Goal: Task Accomplishment & Management: Use online tool/utility

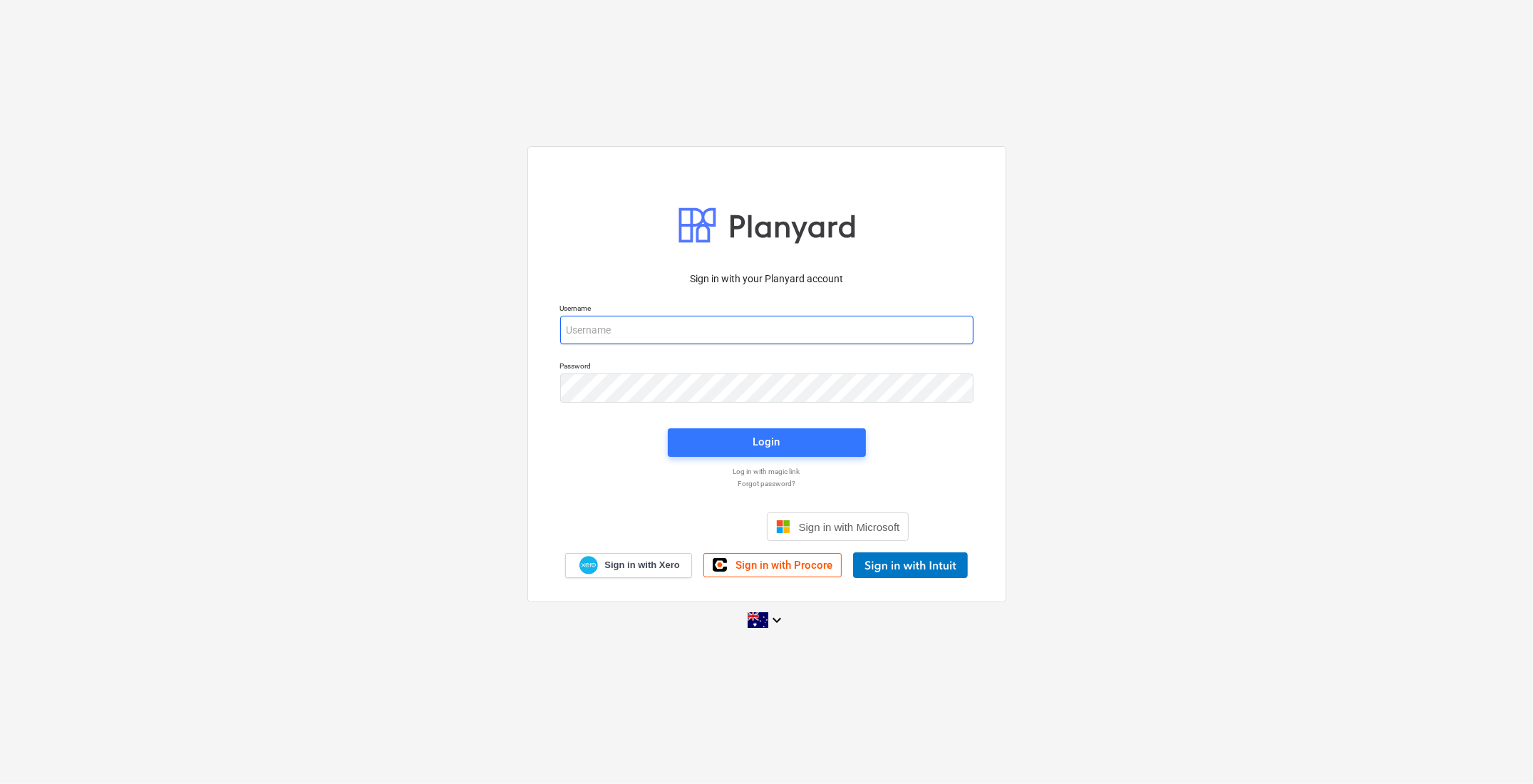
click at [657, 334] on input "email" at bounding box center [766, 330] width 414 height 29
click at [0, 783] on com-1password-button at bounding box center [0, 784] width 0 height 0
type input "[EMAIL_ADDRESS][DOMAIN_NAME]"
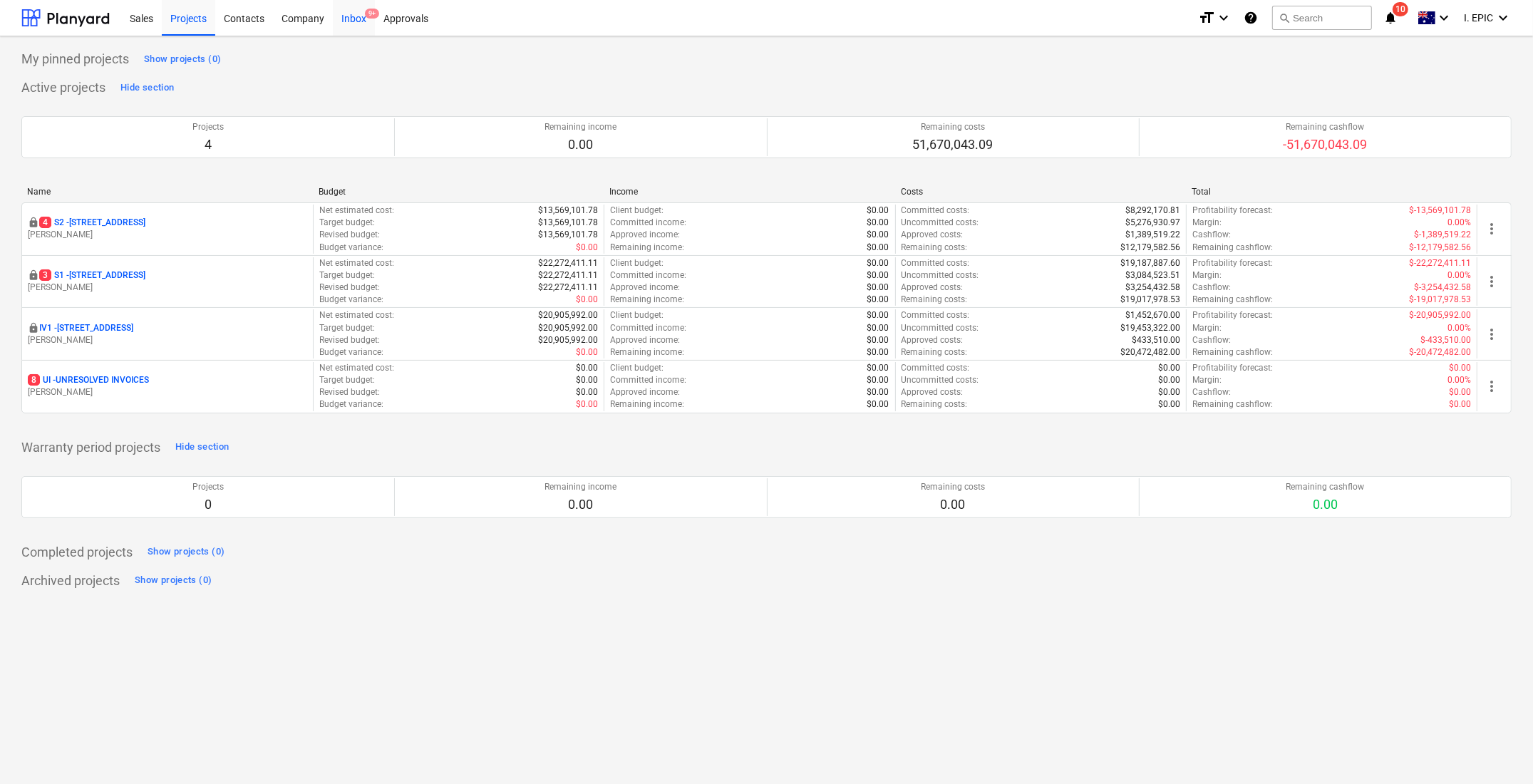
click at [363, 25] on div "Inbox 9+" at bounding box center [354, 18] width 42 height 37
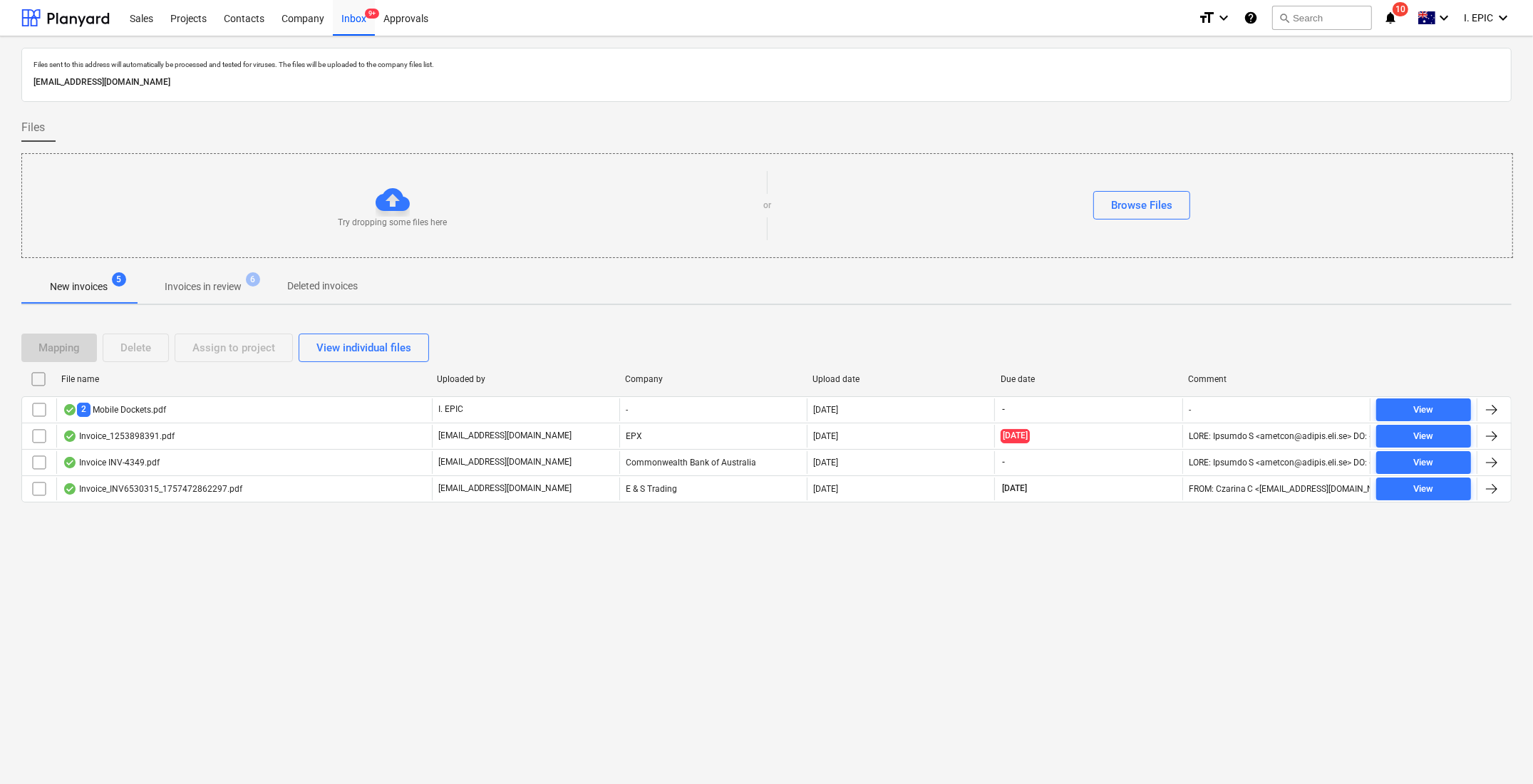
click at [194, 628] on div "Files sent to this address will automatically be processed and tested for virus…" at bounding box center [766, 410] width 1533 height 747
click at [199, 288] on p "Invoices in review" at bounding box center [203, 287] width 77 height 15
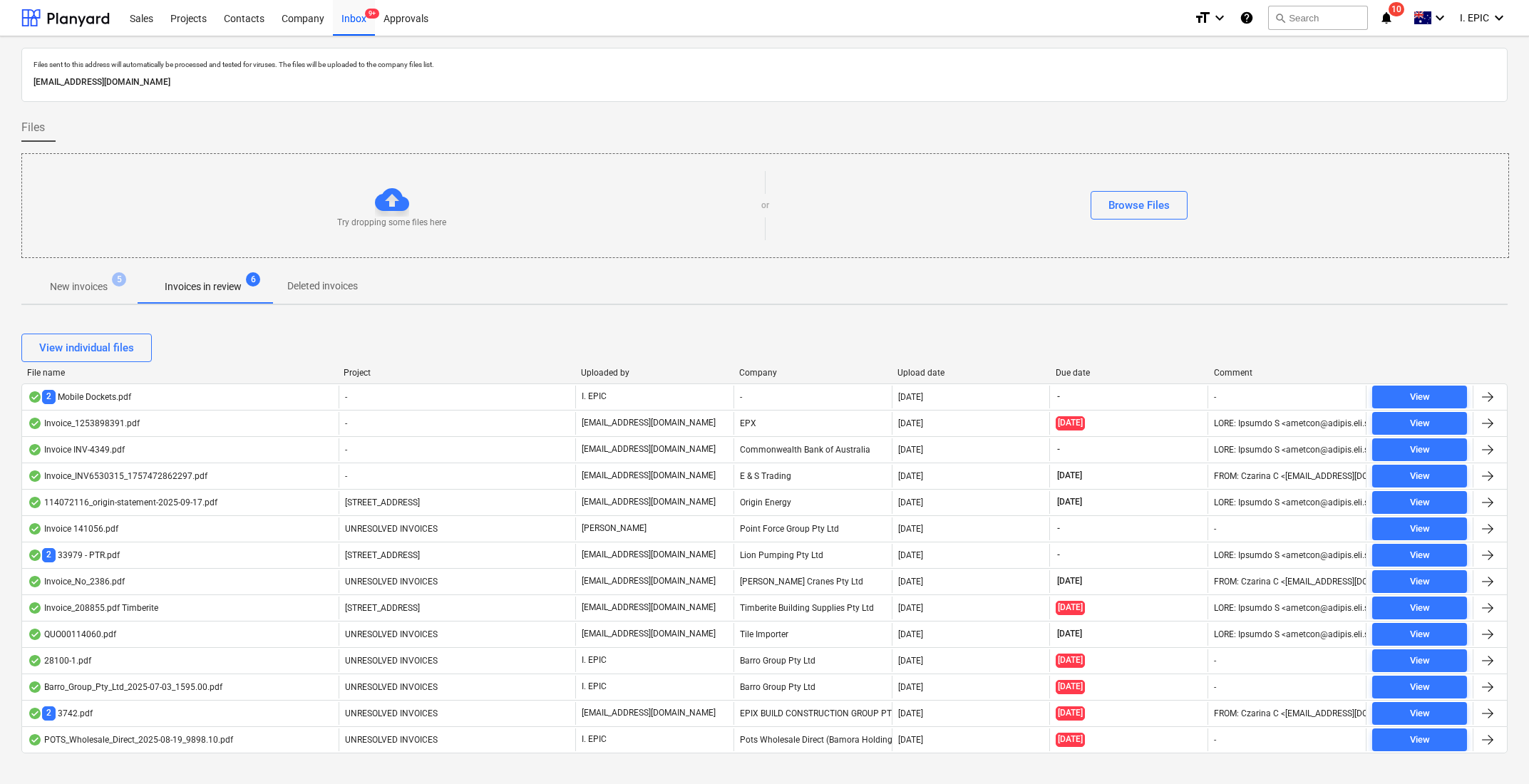
click at [79, 282] on p "New invoices" at bounding box center [79, 287] width 57 height 15
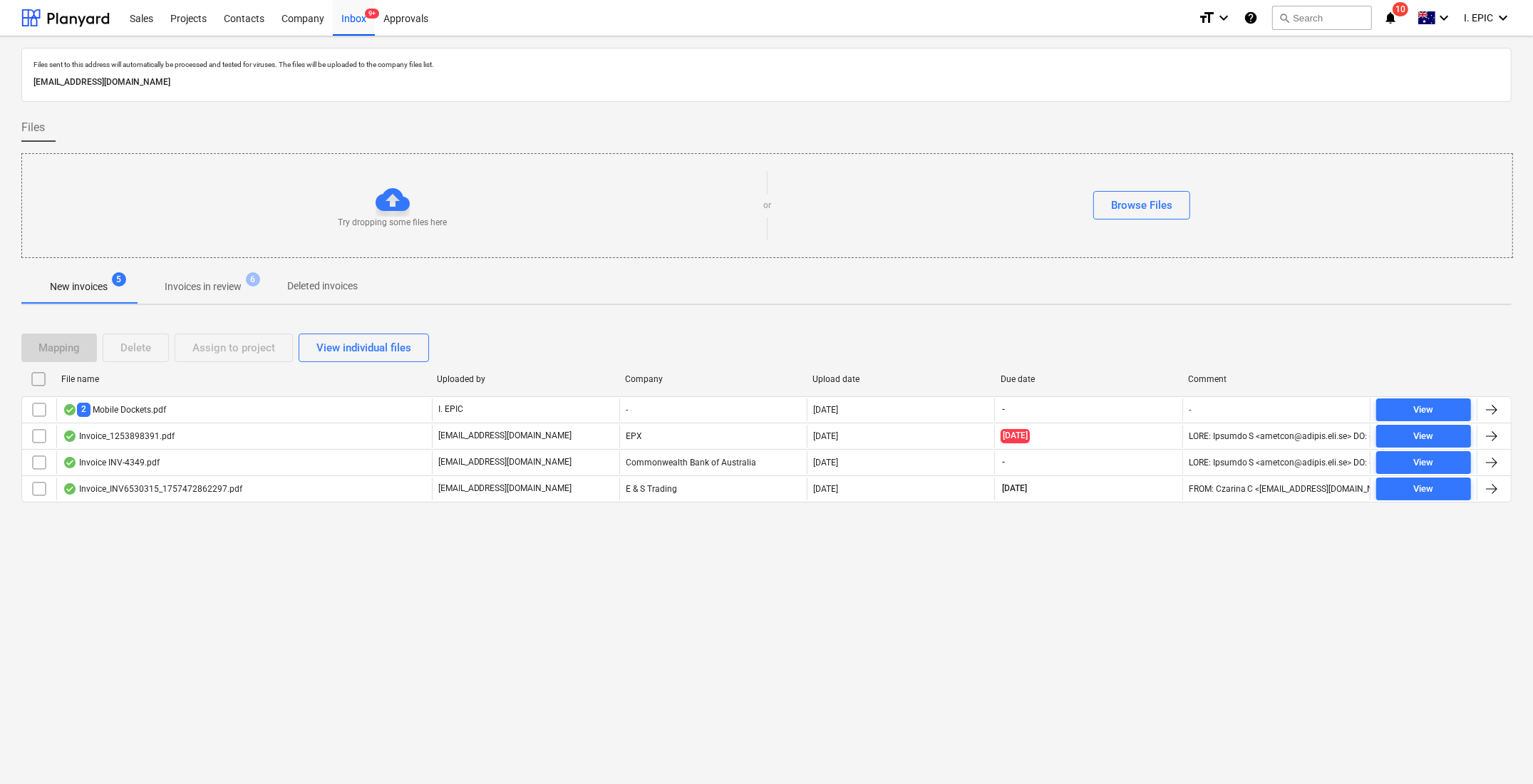
click at [551, 668] on div "Files sent to this address will automatically be processed and tested for virus…" at bounding box center [766, 410] width 1533 height 747
click at [184, 296] on span "Invoices in review 6" at bounding box center [203, 286] width 134 height 25
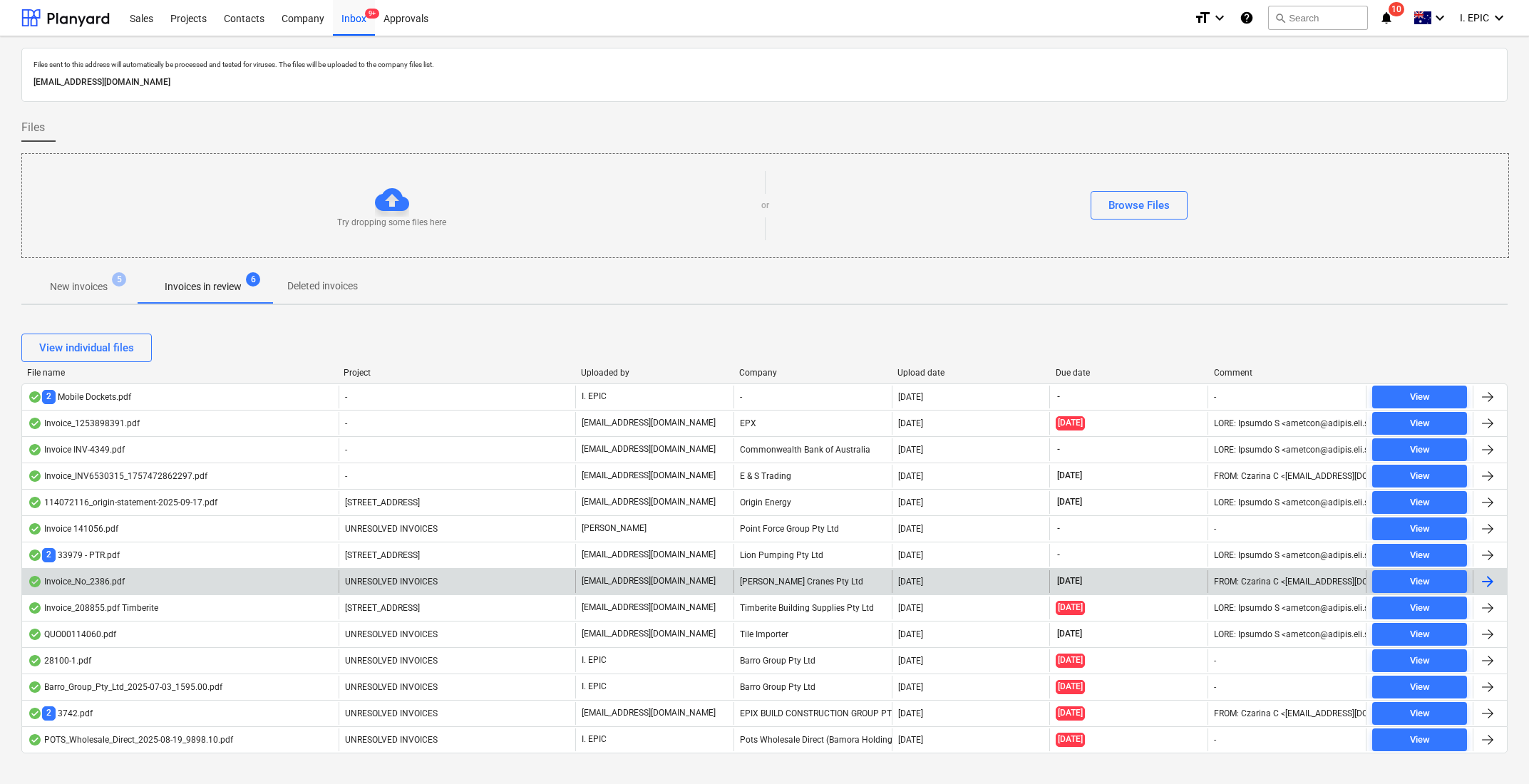
click at [107, 581] on div "Invoice_No_2386.pdf" at bounding box center [77, 582] width 97 height 11
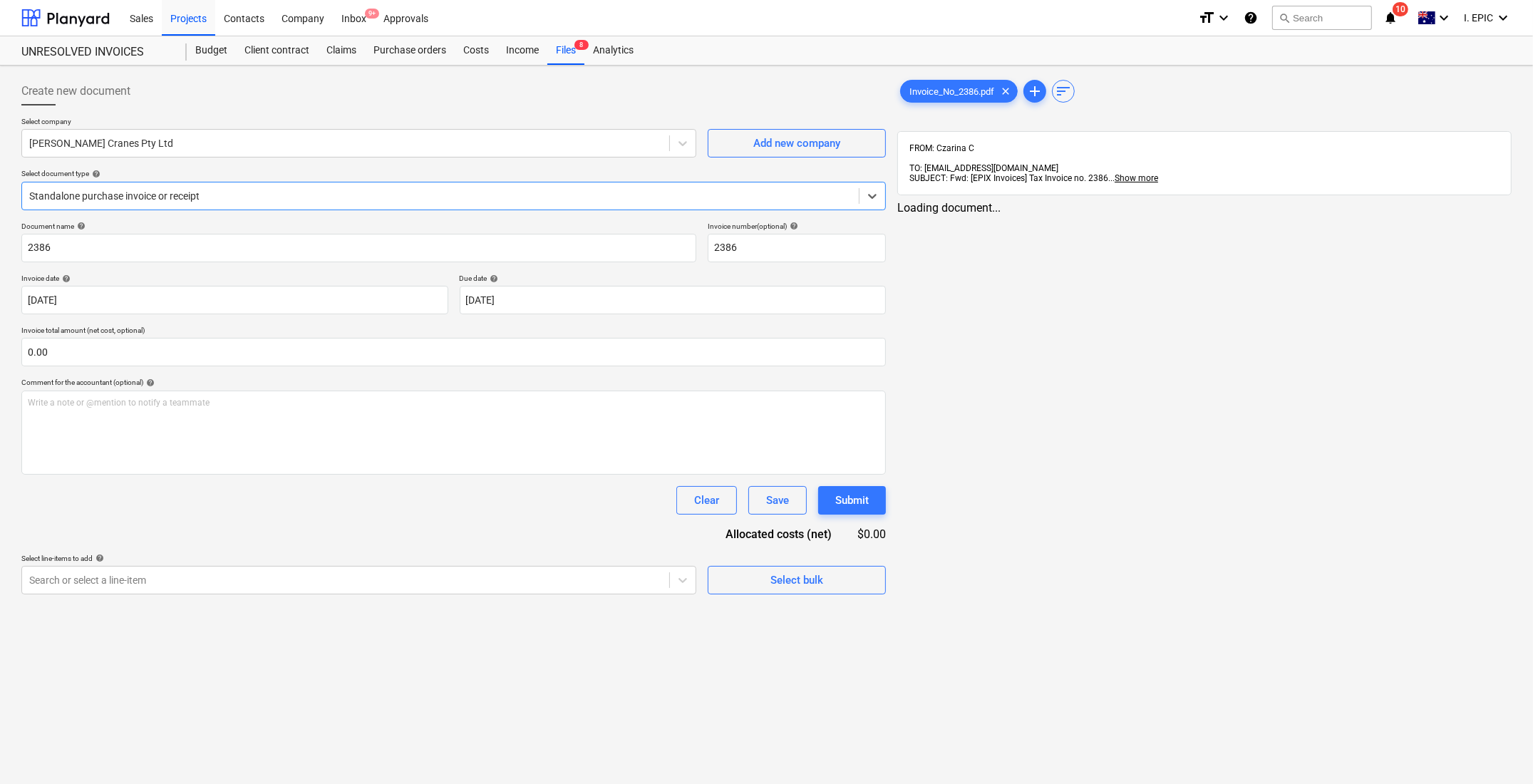
type input "2386"
type input "[DATE]"
click at [496, 703] on div "Create new document Select company [PERSON_NAME] Cranes Pty Ltd Add new company…" at bounding box center [766, 424] width 1533 height 718
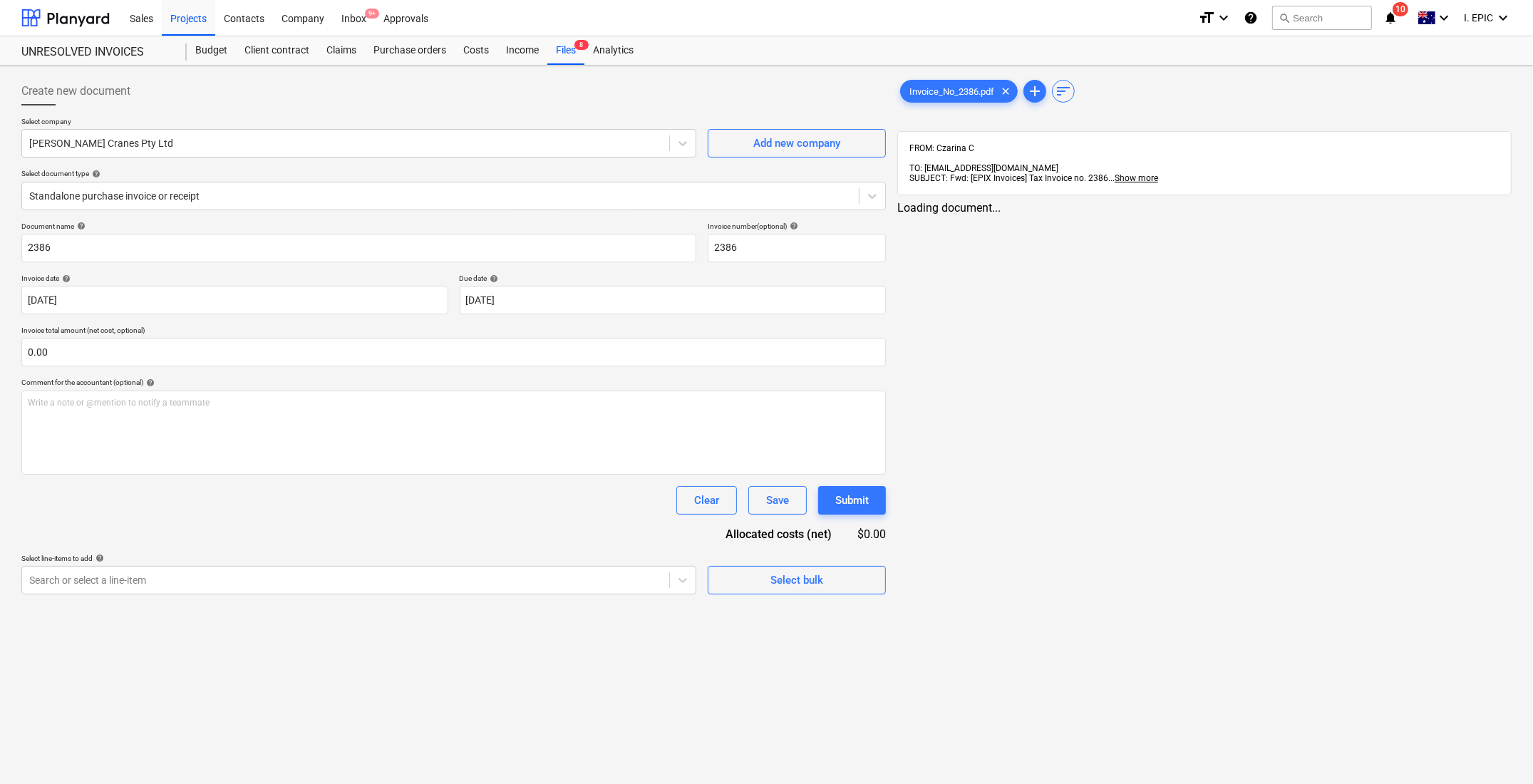
click at [590, 707] on div "Create new document Select company [PERSON_NAME] Cranes Pty Ltd Add new company…" at bounding box center [766, 424] width 1533 height 718
drag, startPoint x: 56, startPoint y: 90, endPoint x: 144, endPoint y: 85, distance: 88.1
click at [144, 85] on div "Create new document" at bounding box center [453, 92] width 862 height 29
click at [334, 710] on div "Create new document Select company [PERSON_NAME] Cranes Pty Ltd Add new company…" at bounding box center [453, 531] width 873 height 919
click at [166, 742] on div "Create new document Select company [PERSON_NAME] Cranes Pty Ltd Add new company…" at bounding box center [453, 531] width 873 height 919
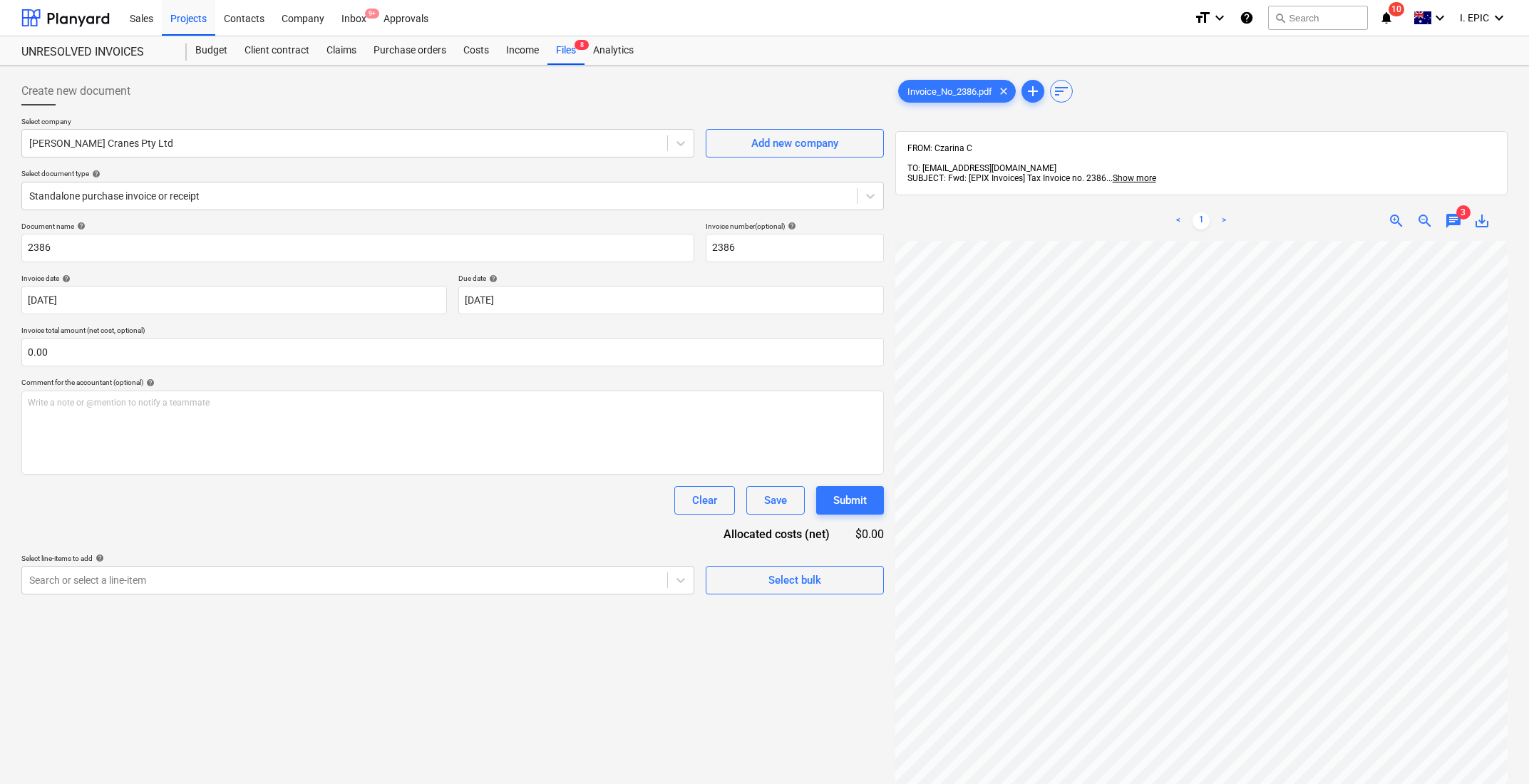
click at [356, 115] on div at bounding box center [453, 111] width 863 height 11
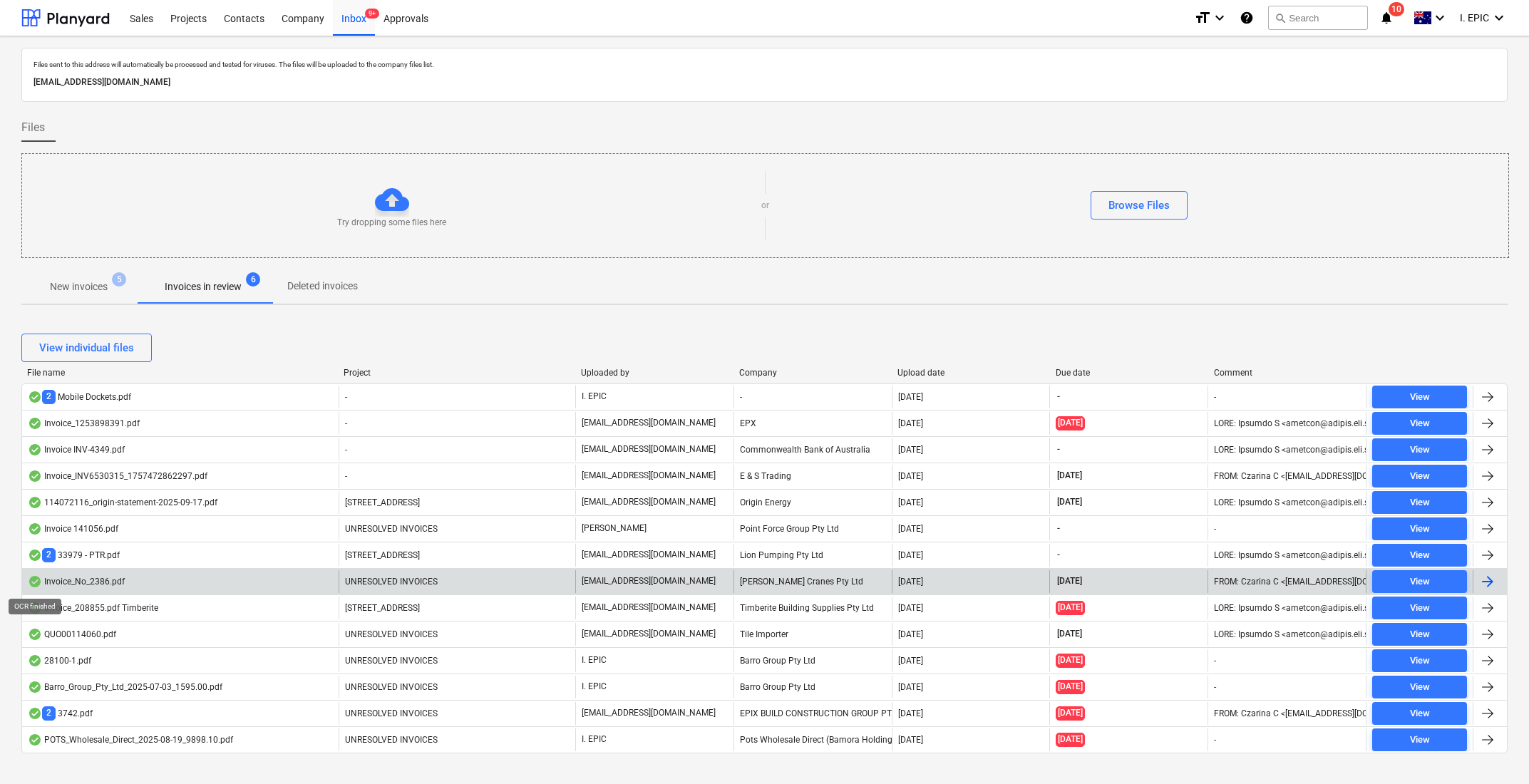
click at [32, 584] on div at bounding box center [35, 582] width 14 height 11
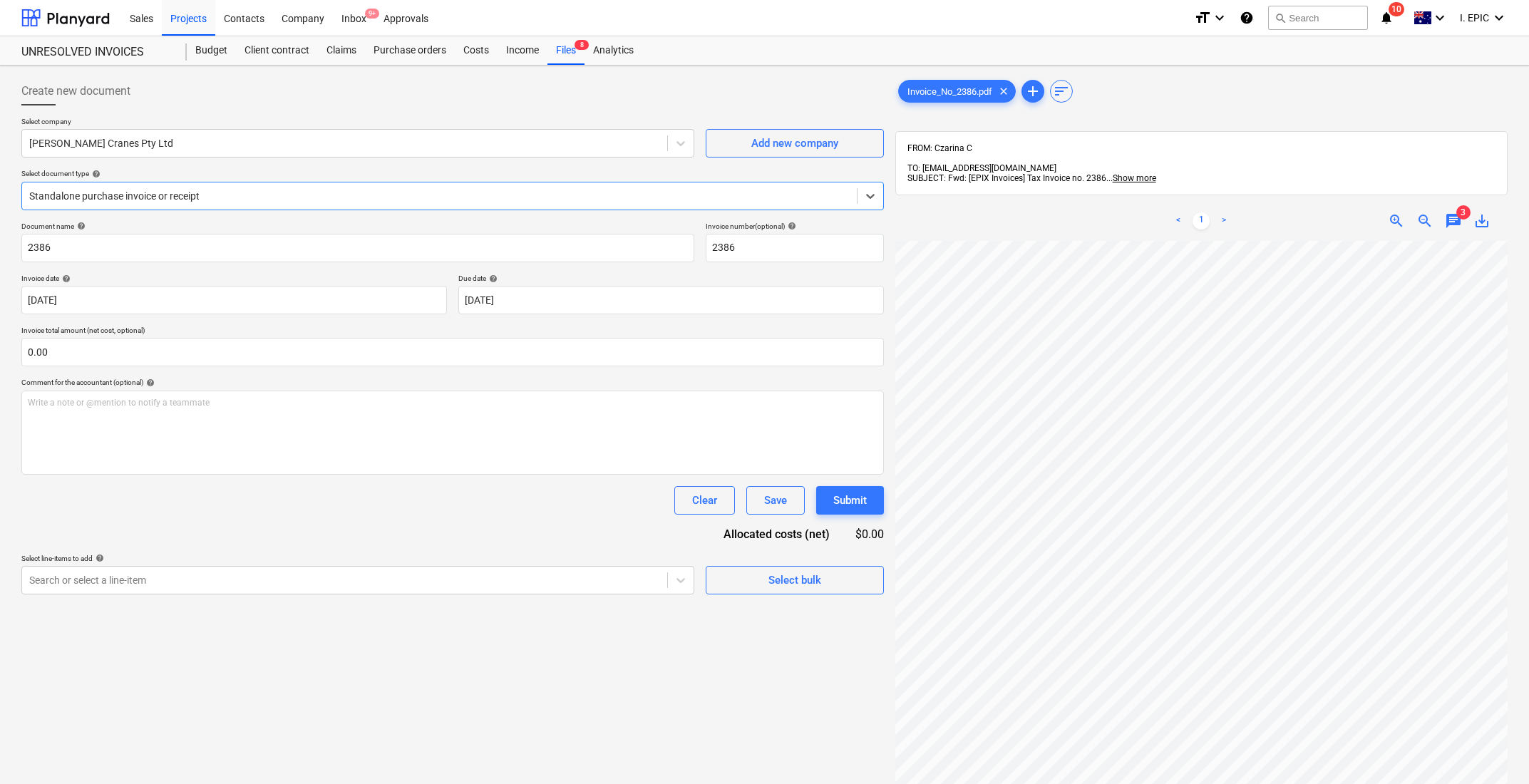
click at [518, 698] on div "Create new document Select company [PERSON_NAME] Cranes Pty Ltd Add new company…" at bounding box center [453, 531] width 874 height 919
click at [676, 718] on div "Create new document Select company [PERSON_NAME] Cranes Pty Ltd Add new company…" at bounding box center [453, 531] width 874 height 919
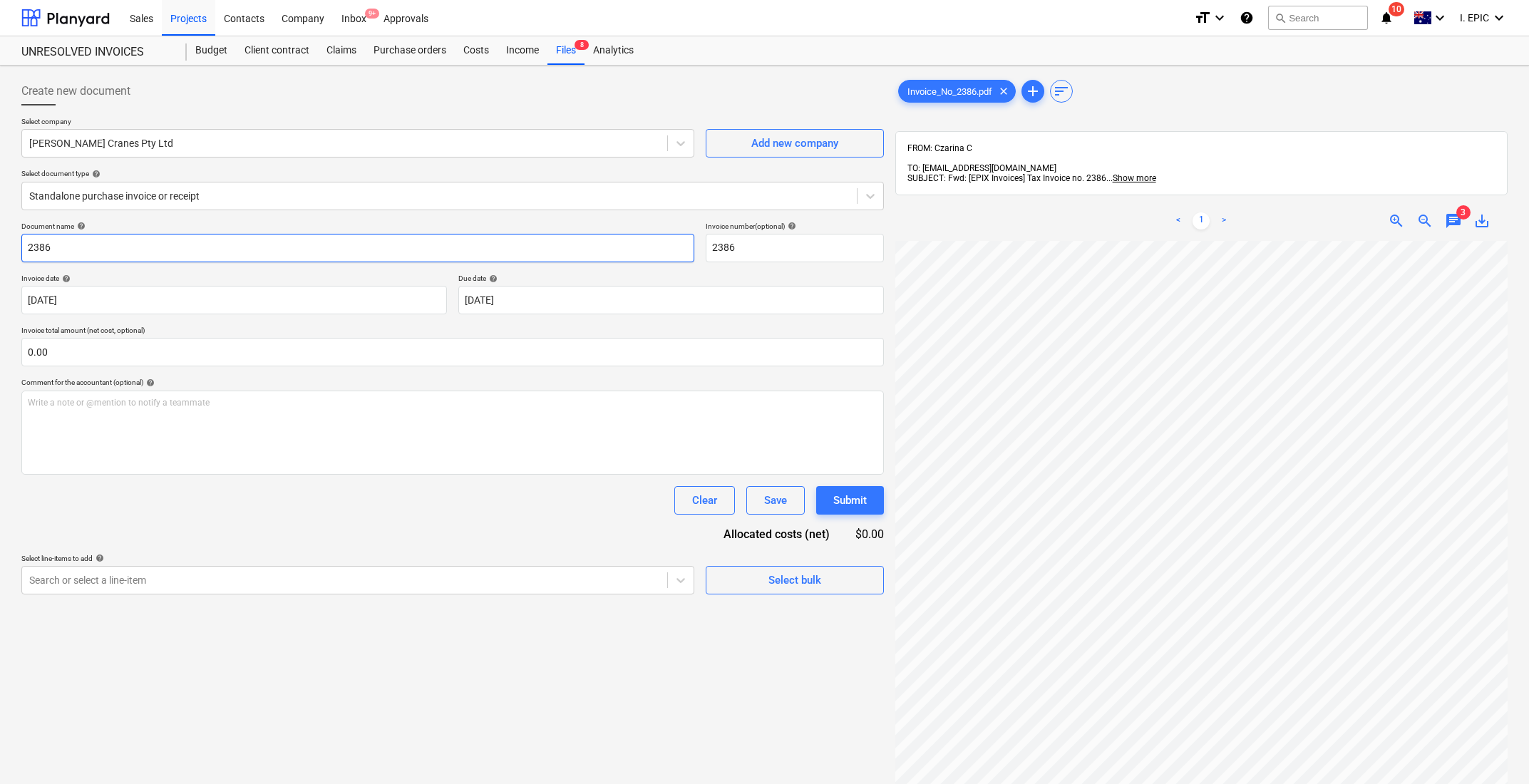
drag, startPoint x: 64, startPoint y: 241, endPoint x: 5, endPoint y: 245, distance: 59.1
click at [5, 245] on div "Create new document Select company [PERSON_NAME] Cranes Pty Ltd Add new company…" at bounding box center [764, 531] width 1529 height 931
